Goal: Navigation & Orientation: Find specific page/section

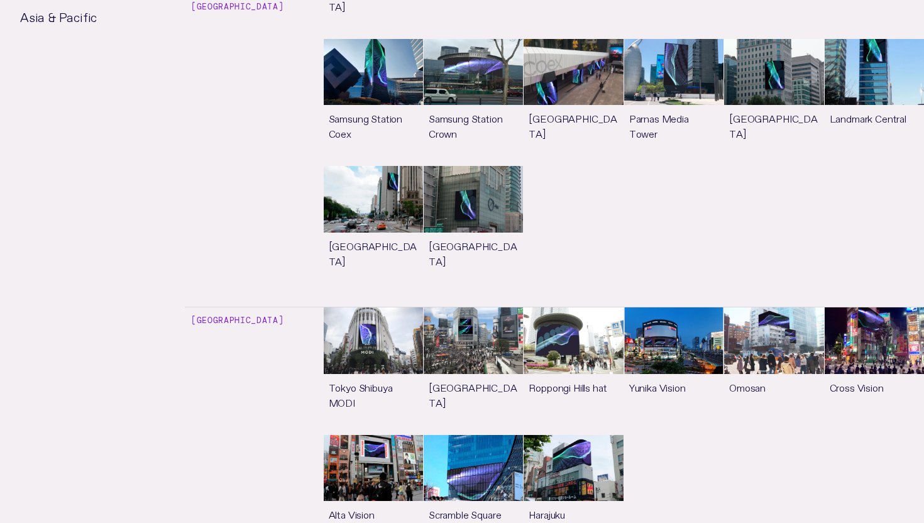
scroll to position [3835, 0]
click at [385, 307] on link "See more" at bounding box center [373, 370] width 99 height 127
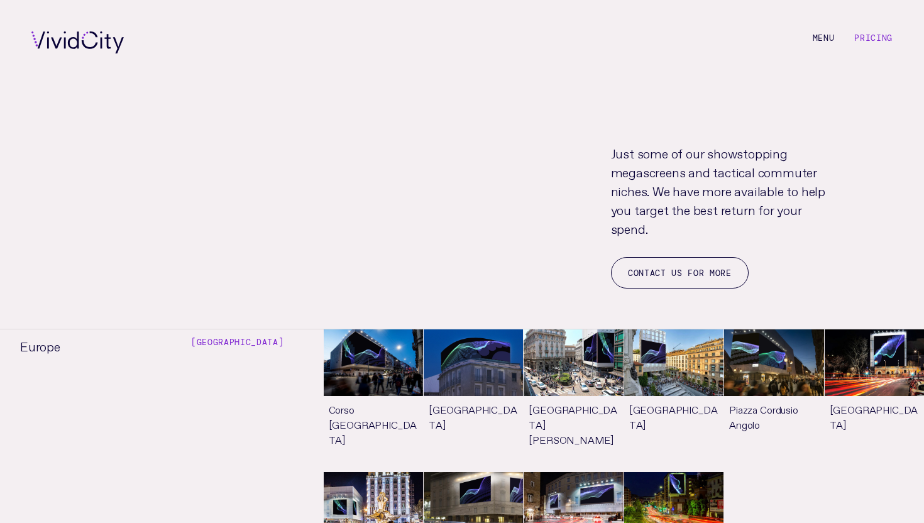
scroll to position [6741, 0]
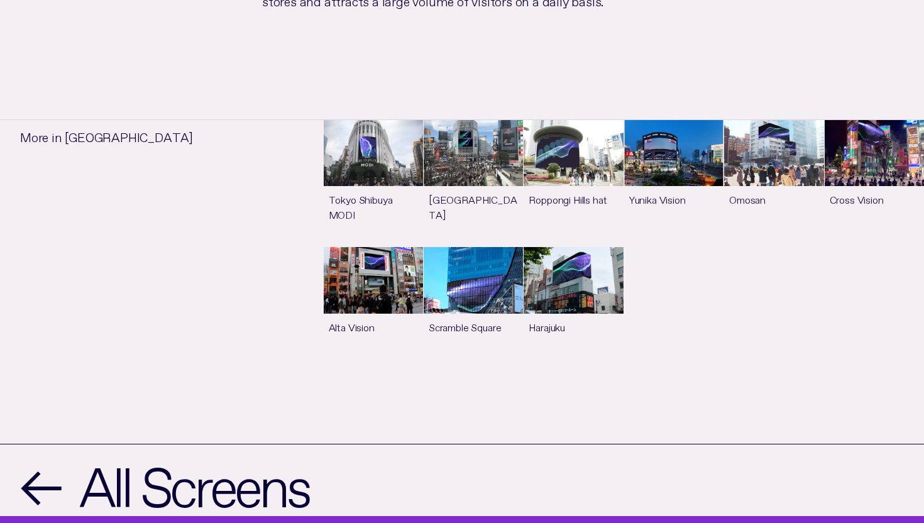
scroll to position [938, 0]
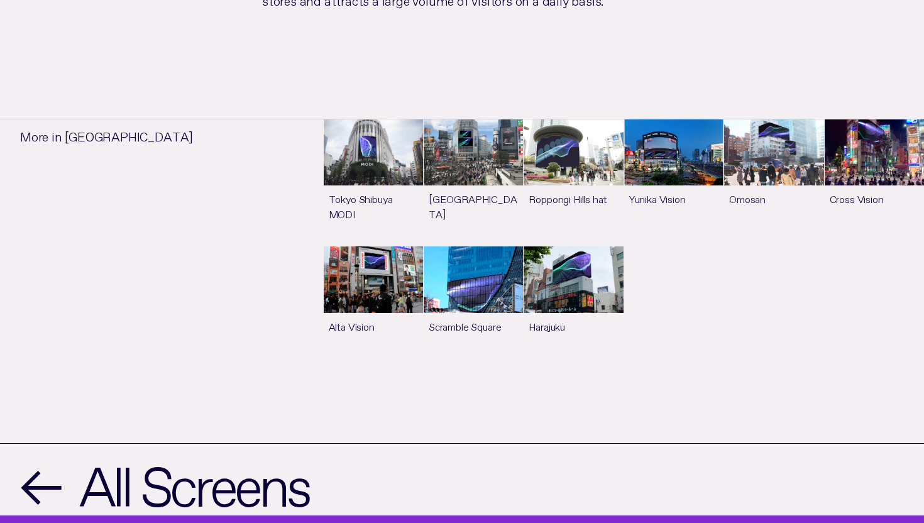
click at [505, 131] on link "See more" at bounding box center [473, 182] width 99 height 127
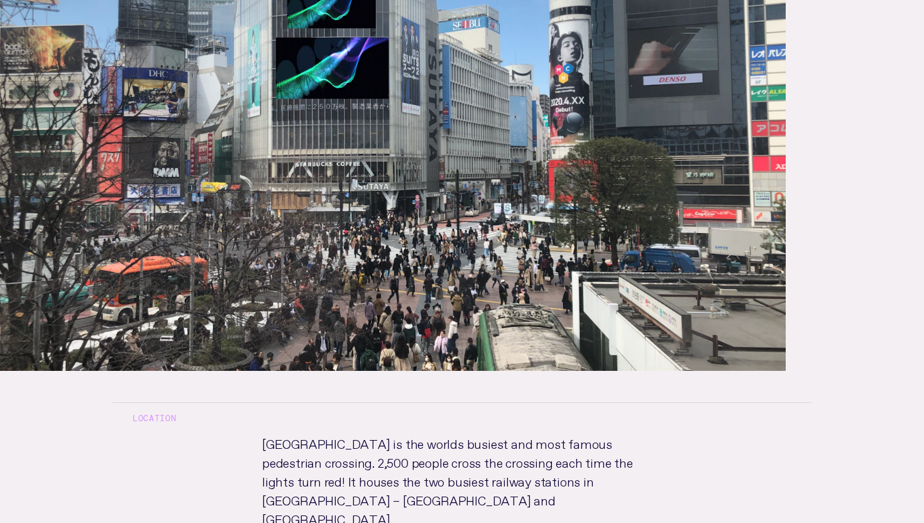
scroll to position [331, 0]
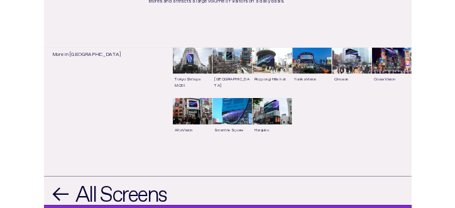
scroll to position [904, 0]
